Goal: Task Accomplishment & Management: Use online tool/utility

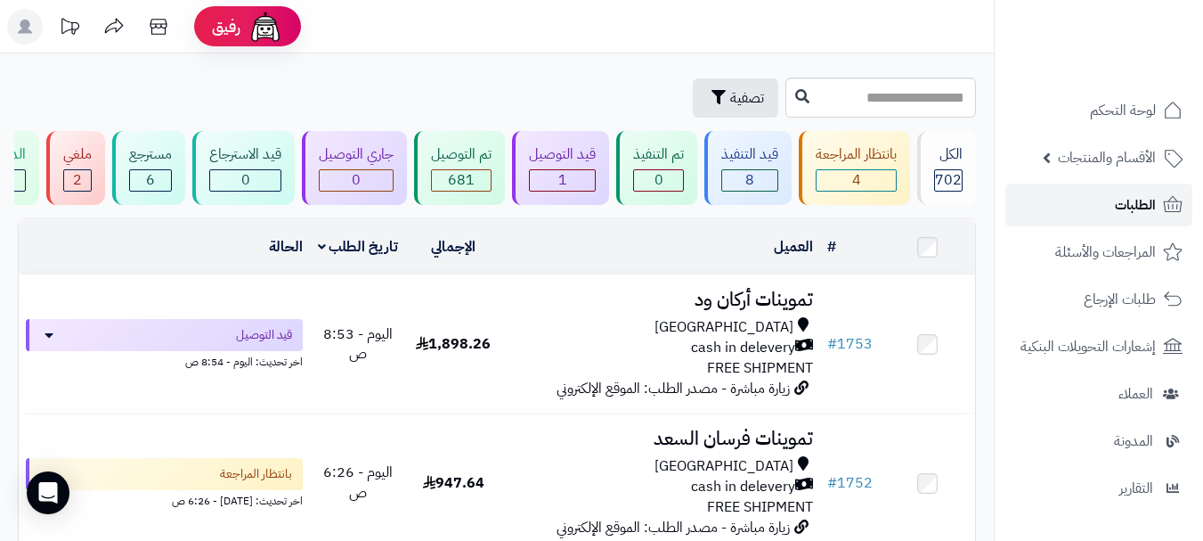
click at [1137, 197] on span "الطلبات" at bounding box center [1135, 204] width 41 height 25
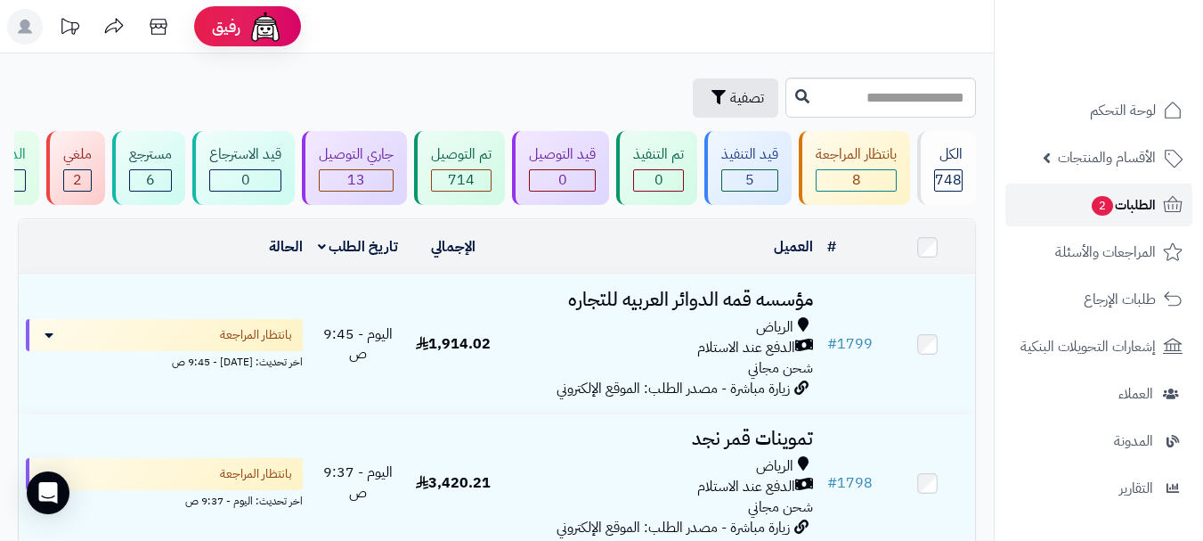
click at [1081, 208] on link "الطلبات 2" at bounding box center [1099, 205] width 187 height 43
click at [730, 107] on span "تصفية" at bounding box center [747, 96] width 34 height 21
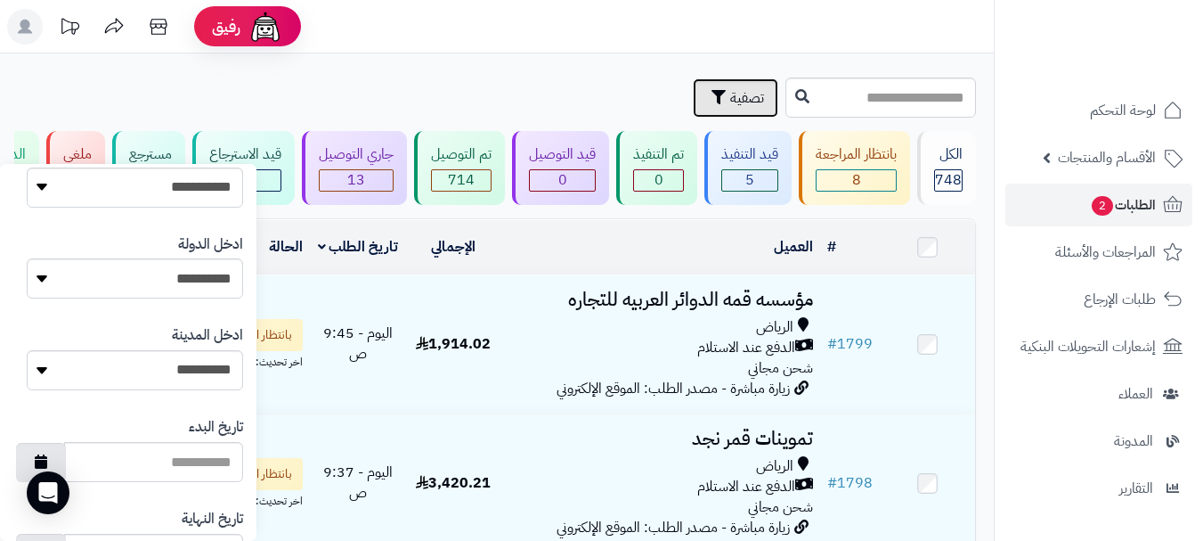
scroll to position [1058, 0]
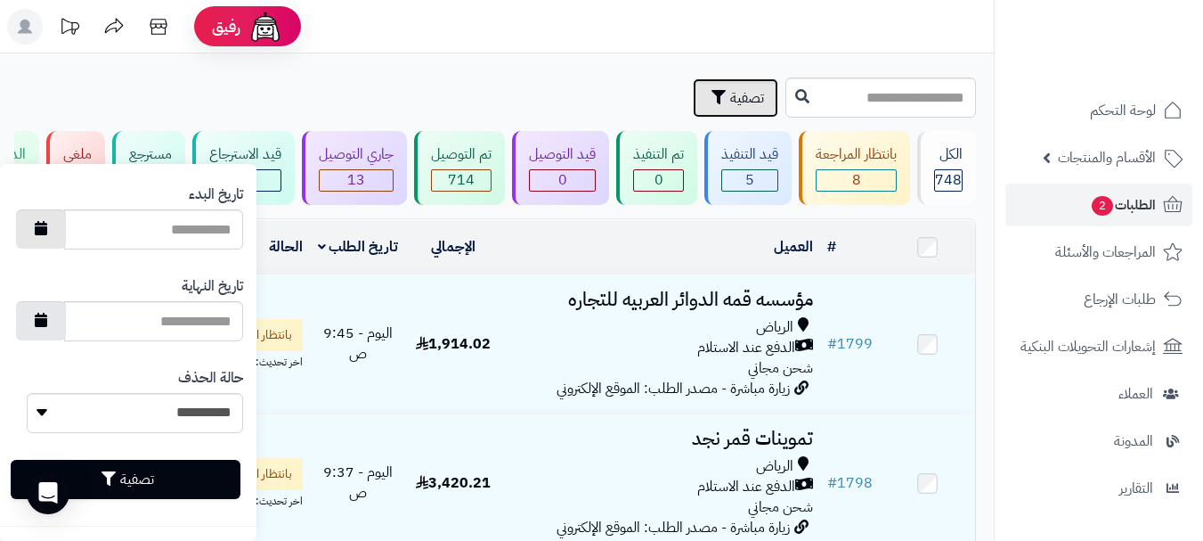
click at [49, 238] on button "button" at bounding box center [41, 228] width 50 height 39
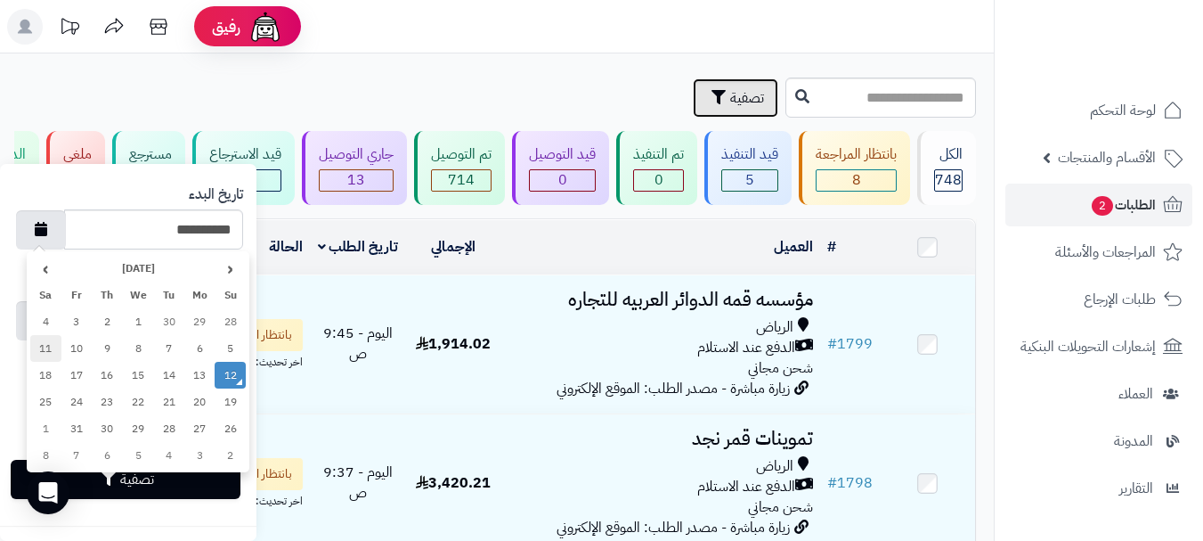
click at [46, 350] on td "11" at bounding box center [45, 348] width 31 height 27
type input "**********"
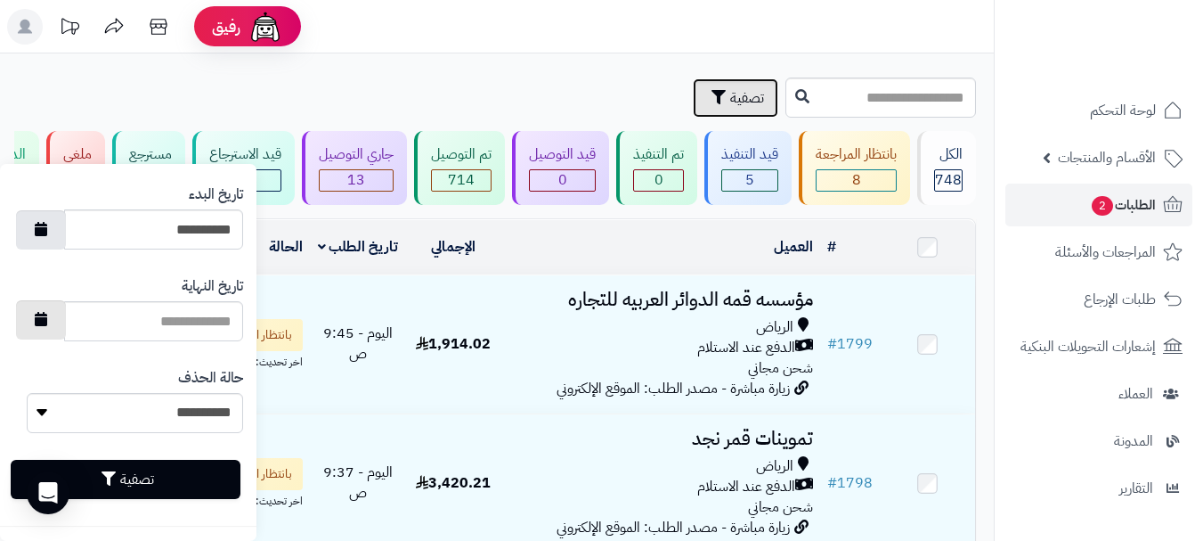
click at [61, 319] on button "button" at bounding box center [41, 319] width 50 height 39
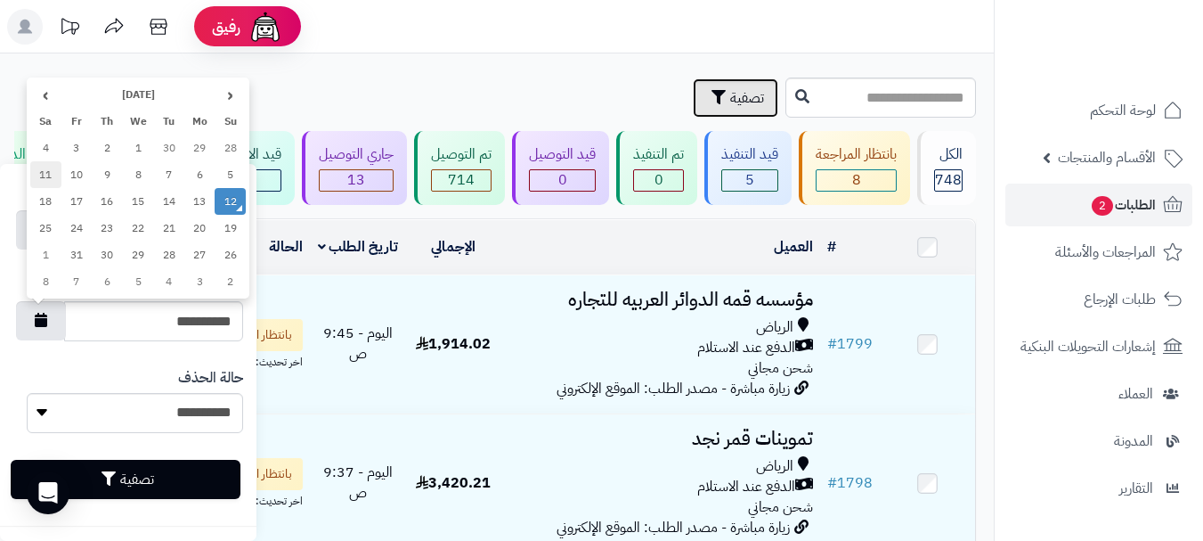
click at [45, 172] on td "11" at bounding box center [45, 174] width 31 height 27
type input "**********"
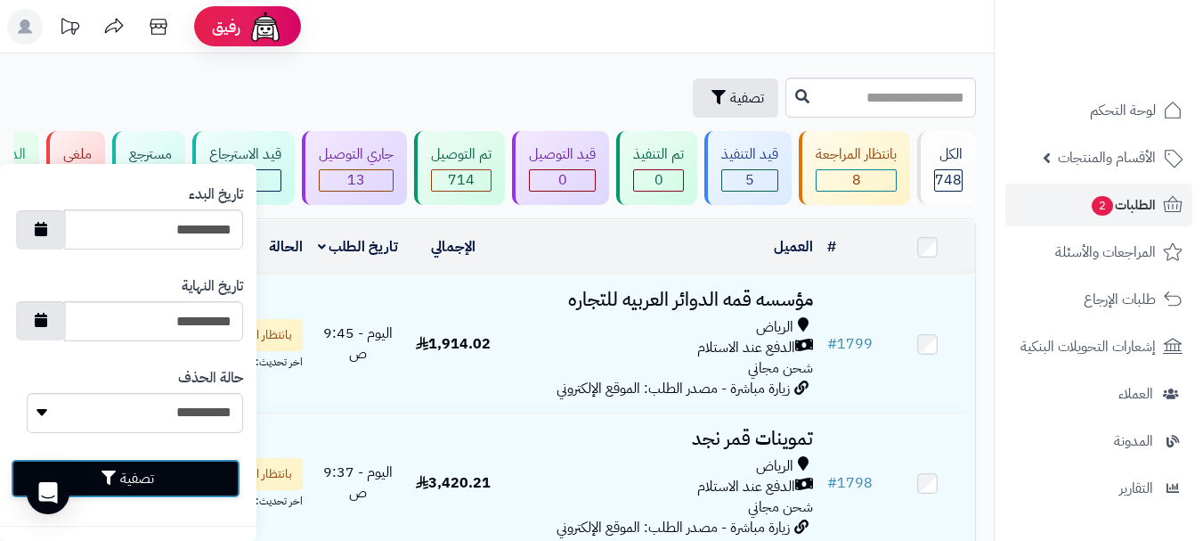
click at [146, 469] on button "تصفية" at bounding box center [126, 478] width 230 height 39
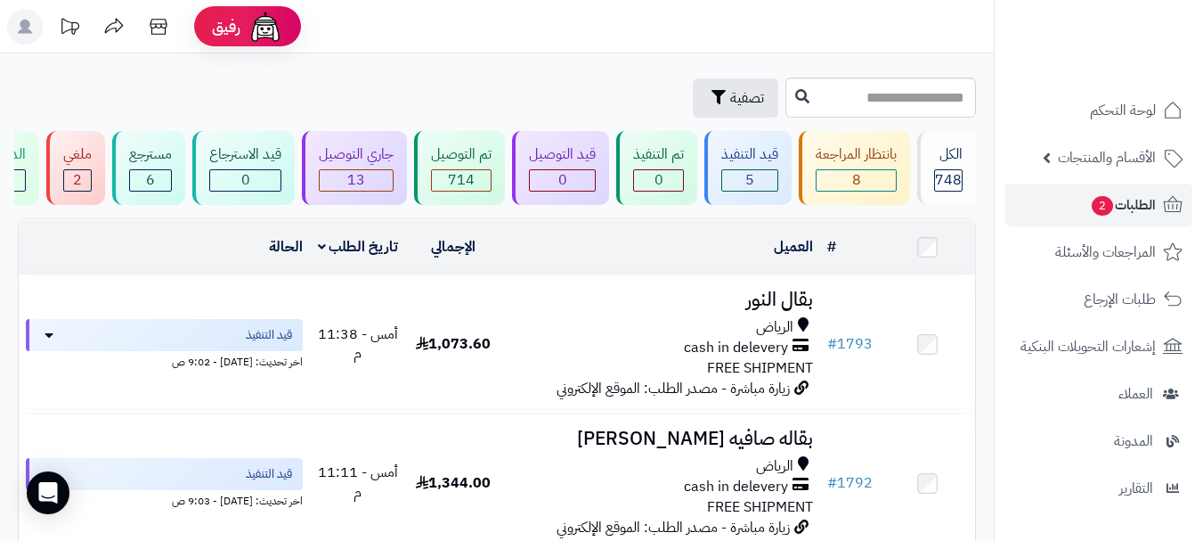
click at [915, 252] on td at bounding box center [927, 247] width 95 height 54
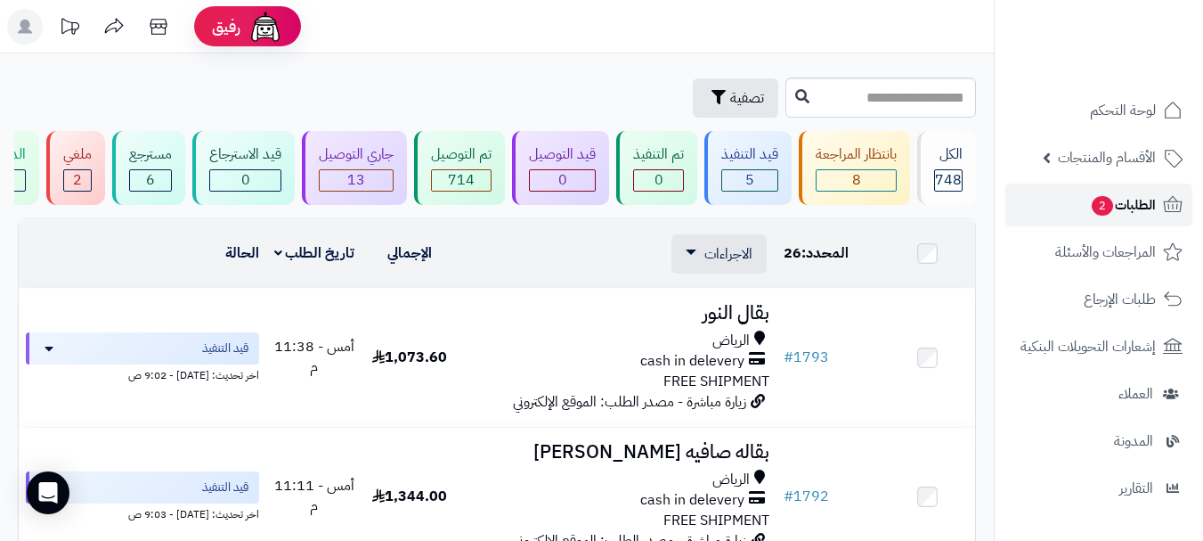
click at [1104, 203] on span "2" at bounding box center [1103, 206] width 22 height 20
